Goal: Task Accomplishment & Management: Complete application form

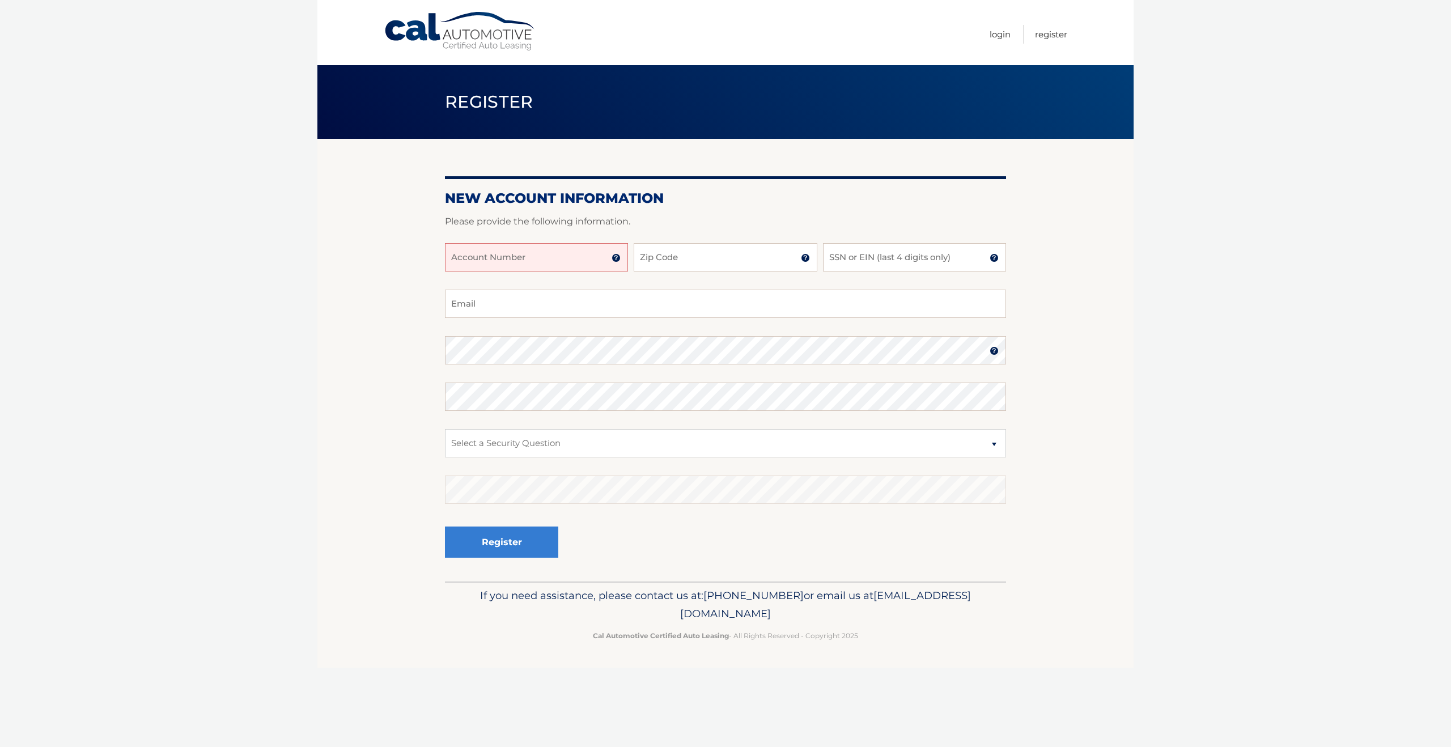
click at [533, 255] on input "Account Number" at bounding box center [536, 257] width 183 height 28
type input "44455540165"
click at [693, 264] on input "Zip Code" at bounding box center [725, 257] width 183 height 28
type input "08057"
click at [865, 257] on input "SSN or EIN (last 4 digits only)" at bounding box center [914, 257] width 183 height 28
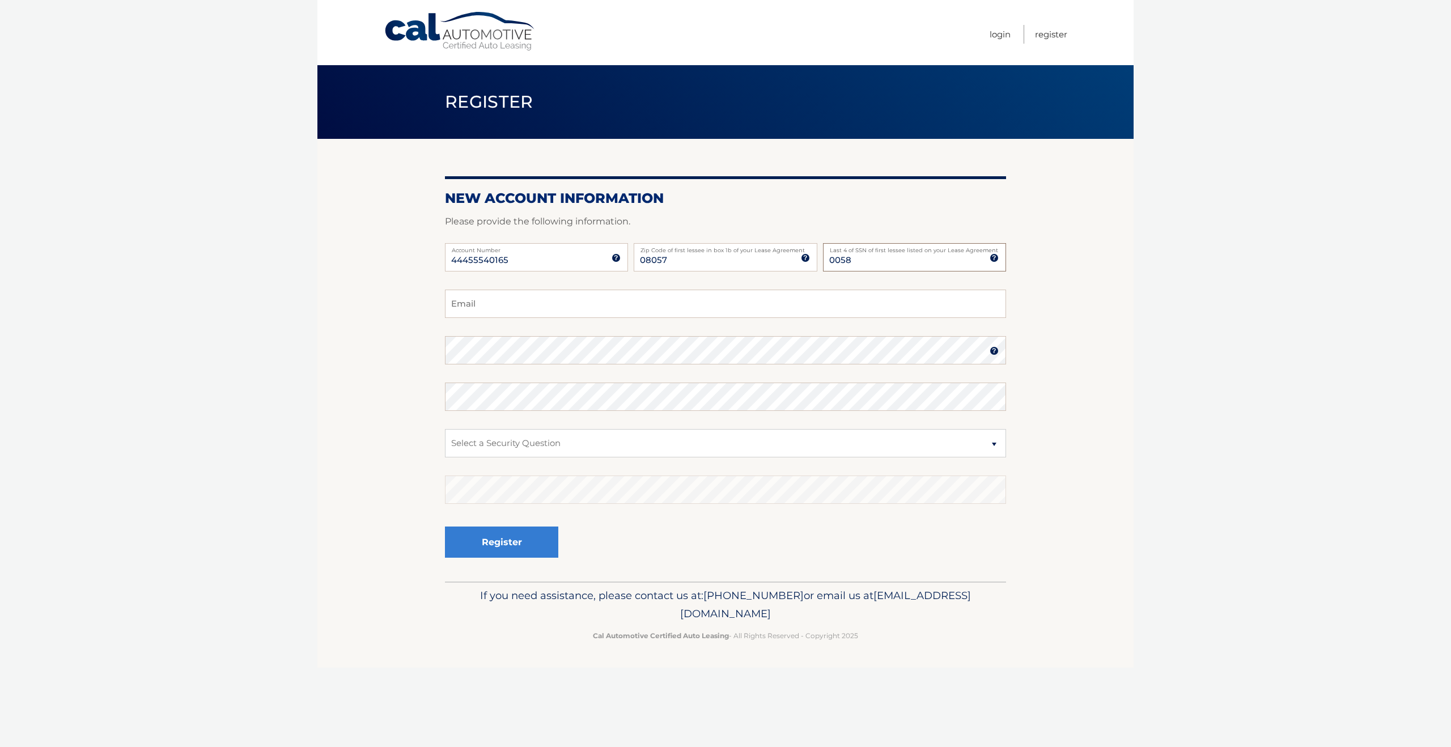
type input "0058"
click at [554, 294] on input "Email" at bounding box center [725, 304] width 561 height 28
type input "[PERSON_NAME][EMAIL_ADDRESS][DOMAIN_NAME]"
click at [496, 442] on select "Select a Security Question What was the name of your elementary school? What is…" at bounding box center [725, 443] width 561 height 28
select select "2"
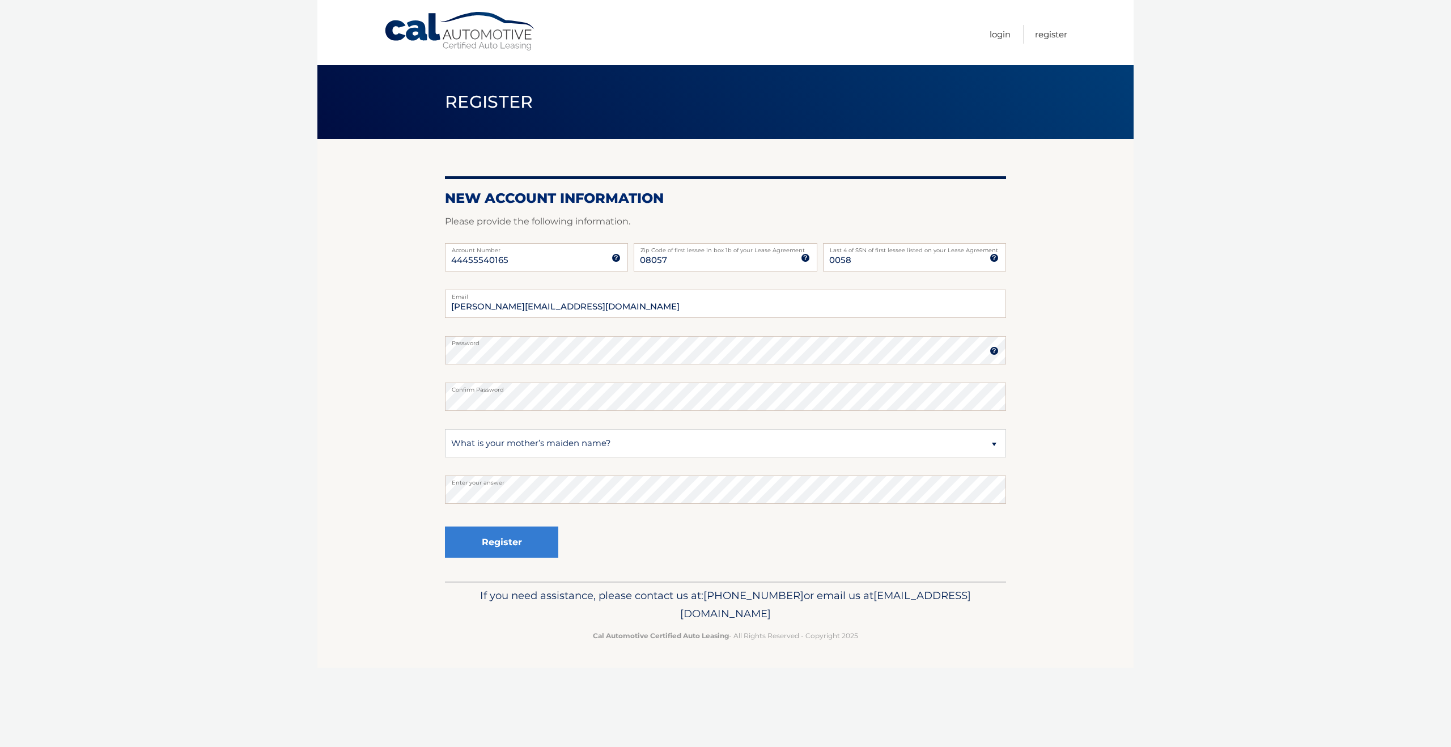
click at [617, 259] on img at bounding box center [616, 257] width 9 height 9
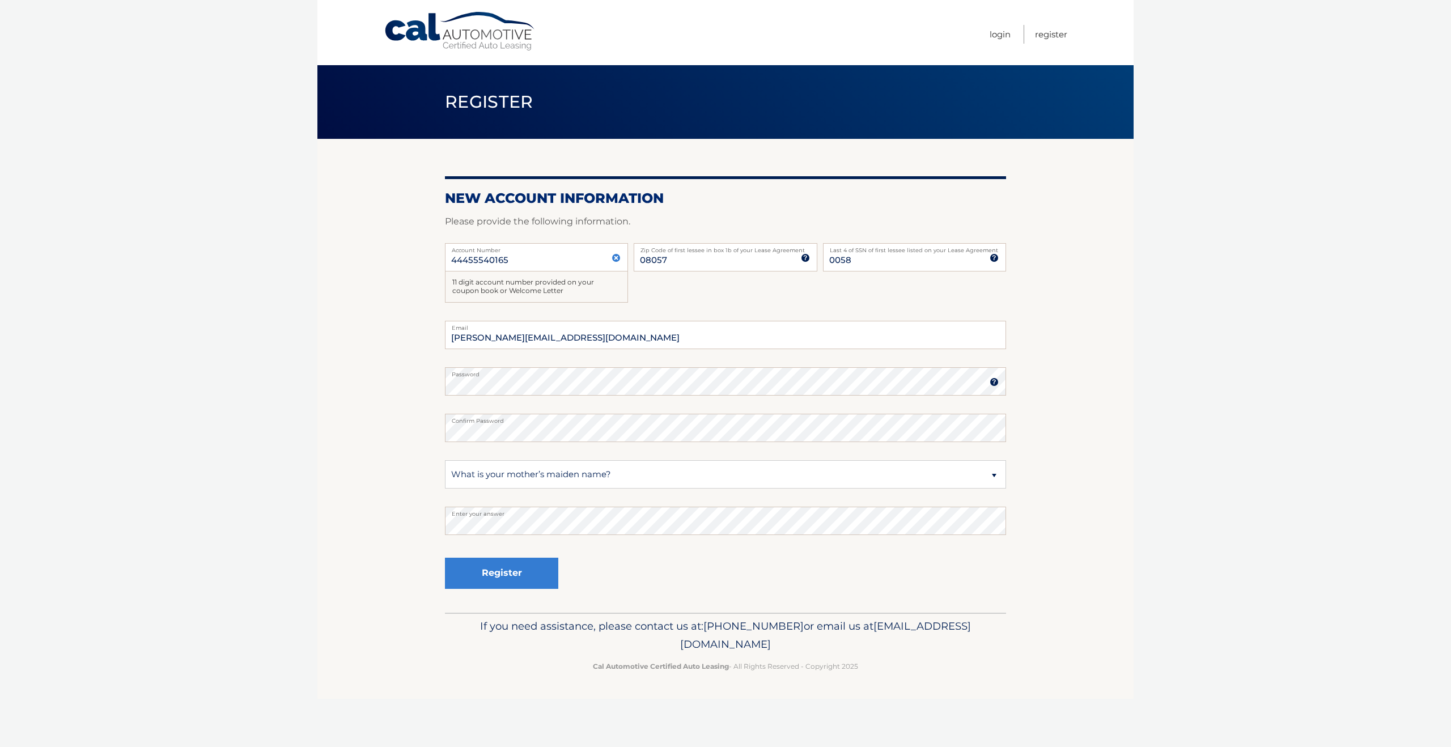
click at [617, 259] on img at bounding box center [616, 257] width 9 height 9
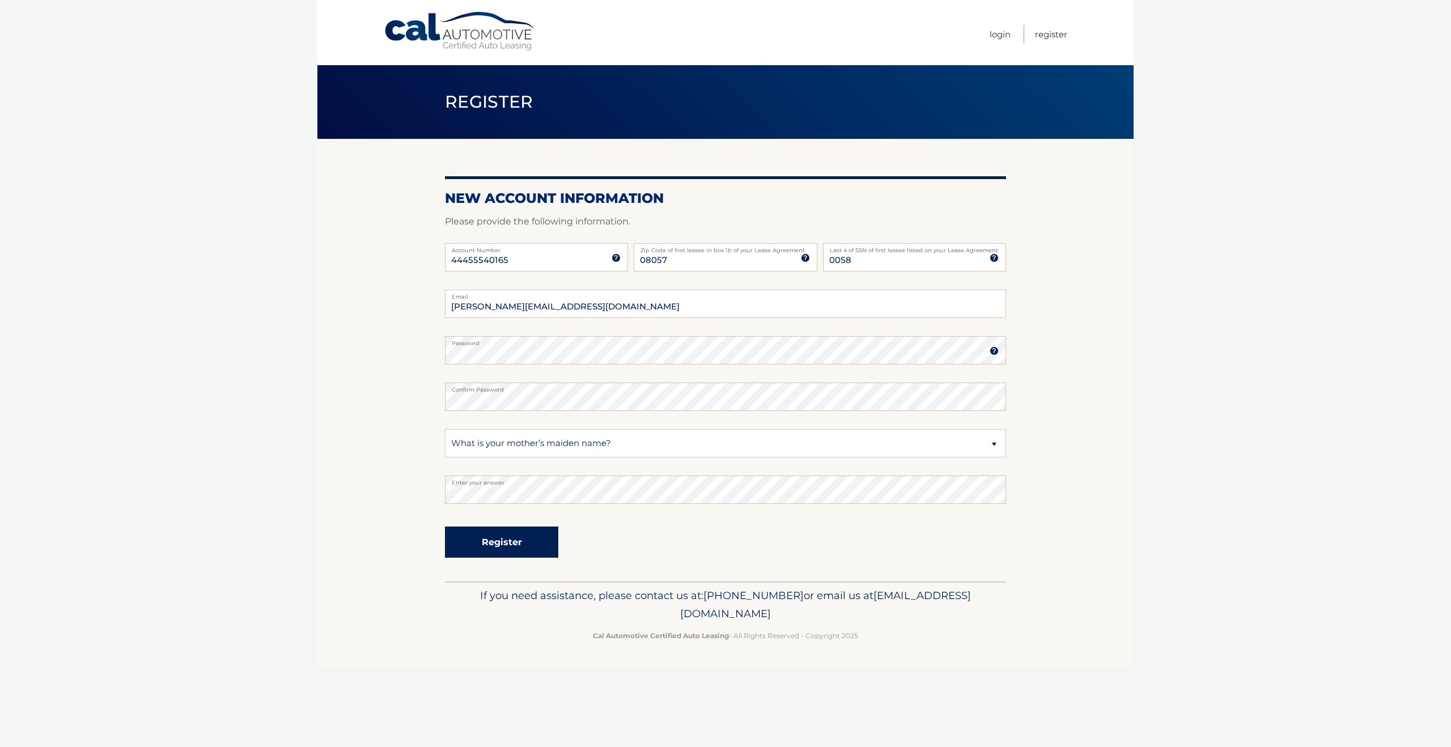
click at [499, 542] on button "Register" at bounding box center [501, 542] width 113 height 31
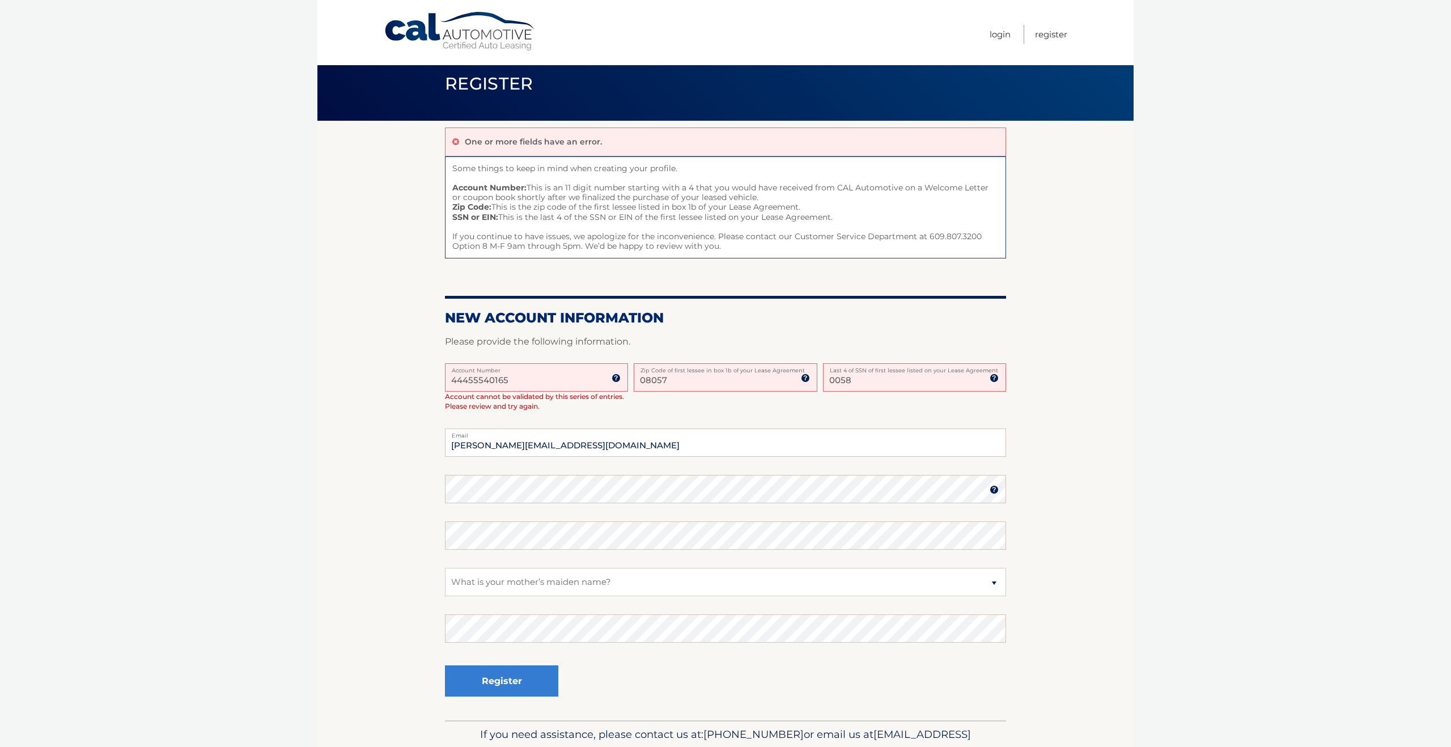
scroll to position [19, 0]
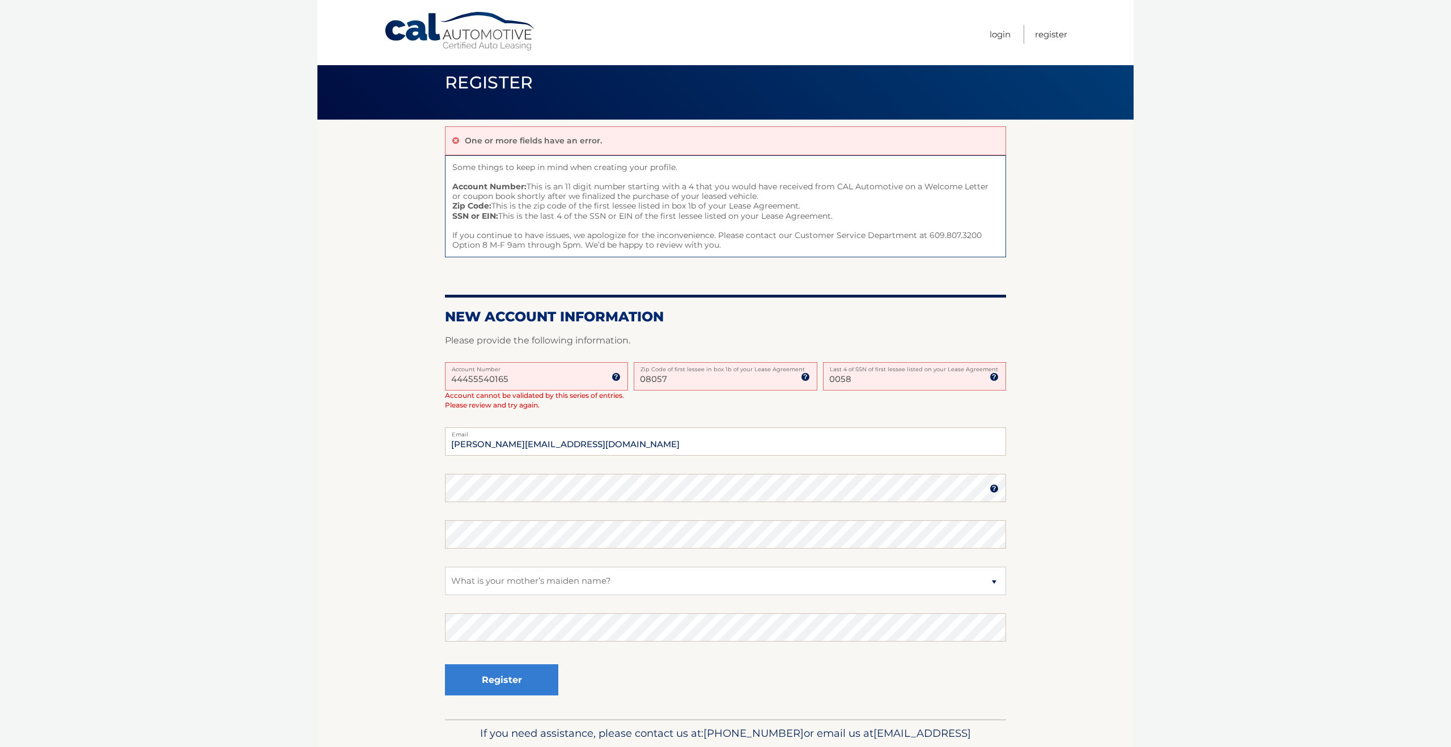
click at [857, 382] on input "0058" at bounding box center [914, 376] width 183 height 28
type input "0379"
click at [420, 486] on section "One or more fields have an error. Some things to keep in mind when creating you…" at bounding box center [725, 420] width 816 height 600
click at [506, 583] on select "Select a Security Question What was the name of your elementary school? What is…" at bounding box center [725, 581] width 561 height 28
click at [500, 683] on button "Register" at bounding box center [501, 679] width 113 height 31
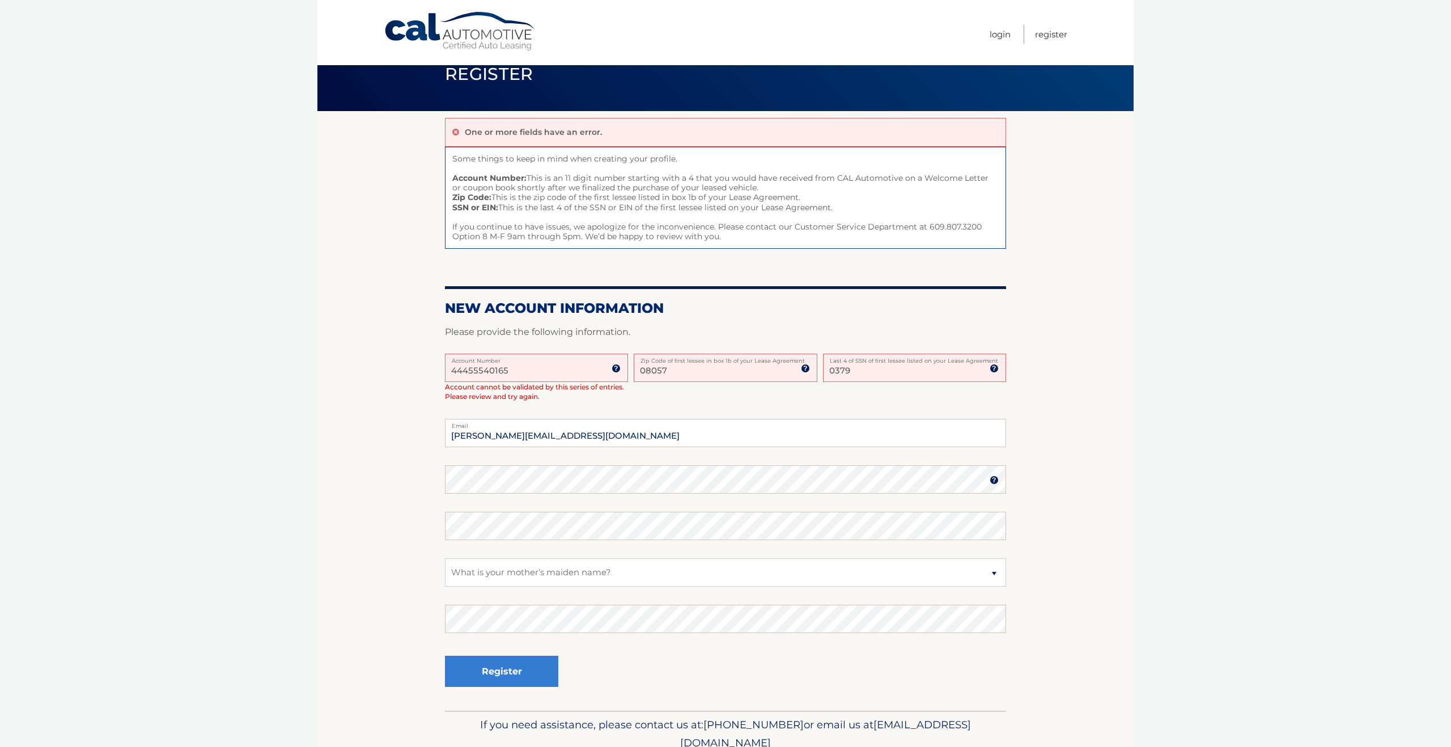
scroll to position [34, 0]
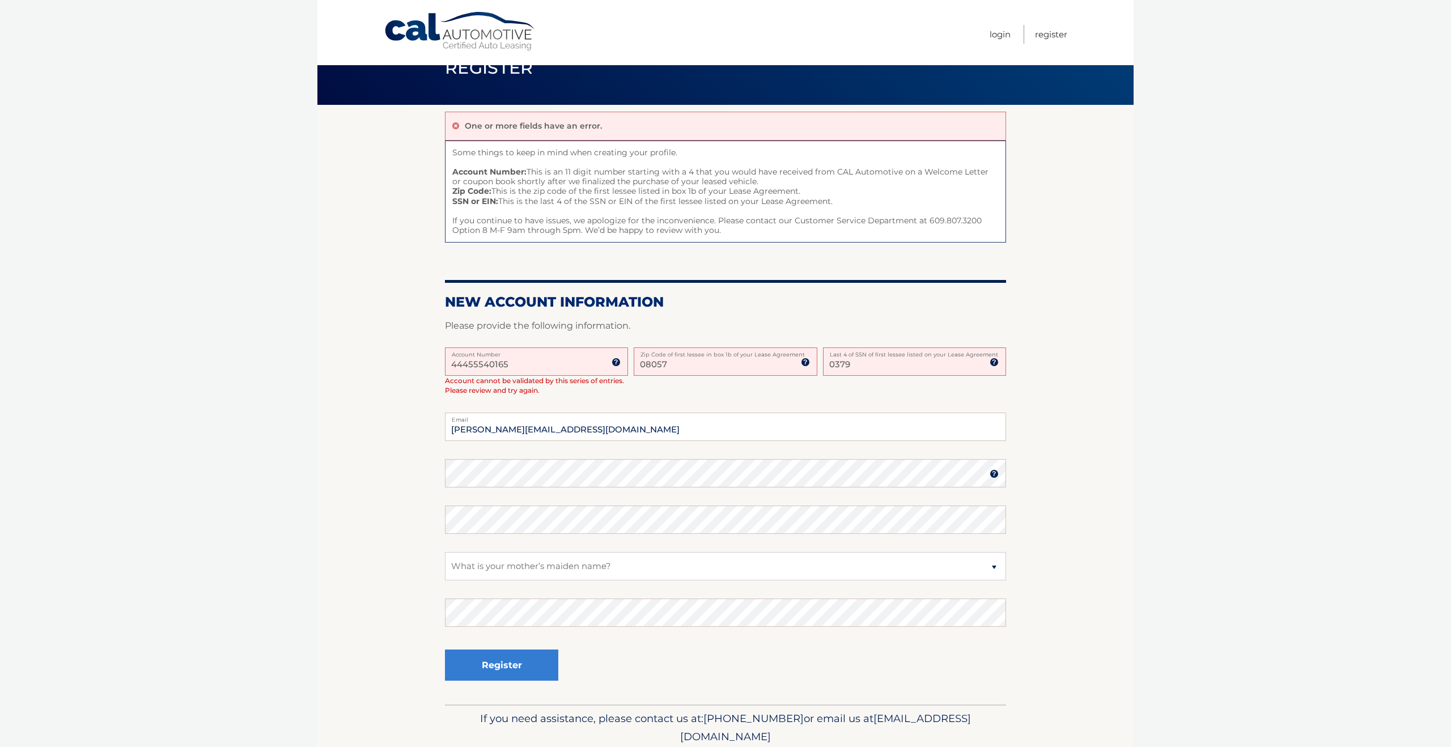
click at [681, 362] on input "08057" at bounding box center [725, 362] width 183 height 28
type input "08054"
type input "0058"
click at [489, 661] on button "Register" at bounding box center [501, 665] width 113 height 31
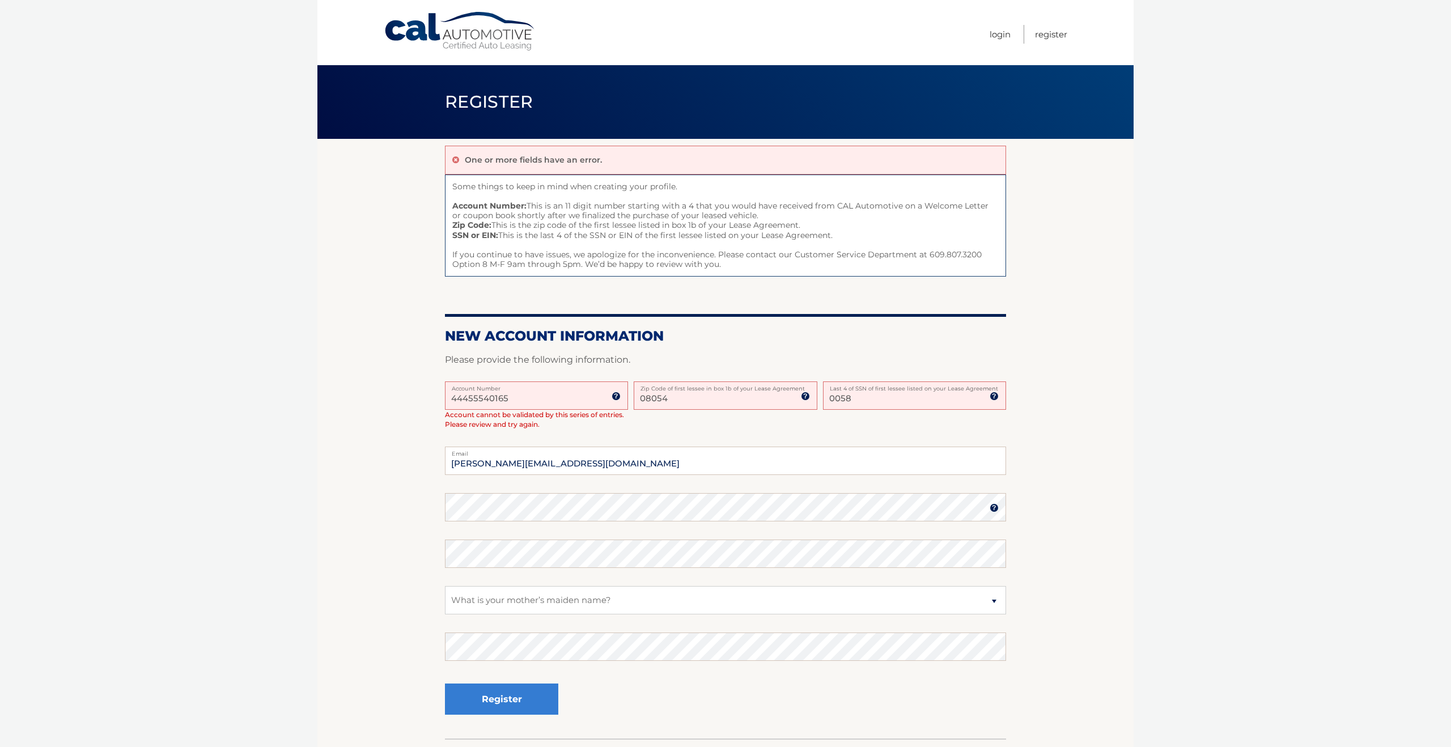
drag, startPoint x: 674, startPoint y: 397, endPoint x: 613, endPoint y: 396, distance: 61.2
click at [614, 396] on div "44455540165 Account Number 11 digit account number provided on your coupon book…" at bounding box center [725, 415] width 561 height 66
type input "08043"
type input "0379"
click at [497, 703] on button "Register" at bounding box center [501, 699] width 113 height 31
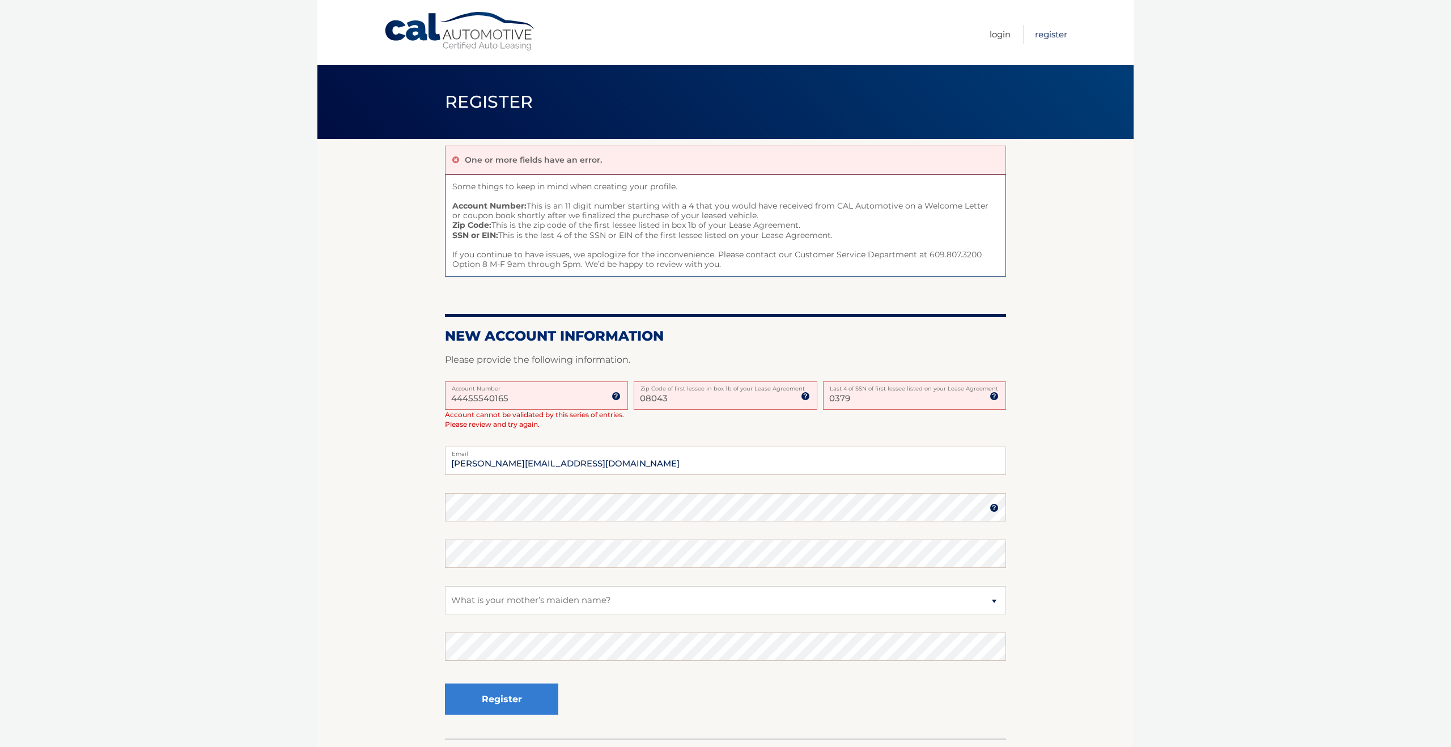
click at [1052, 33] on link "Register" at bounding box center [1051, 34] width 32 height 19
